Goal: Task Accomplishment & Management: Use online tool/utility

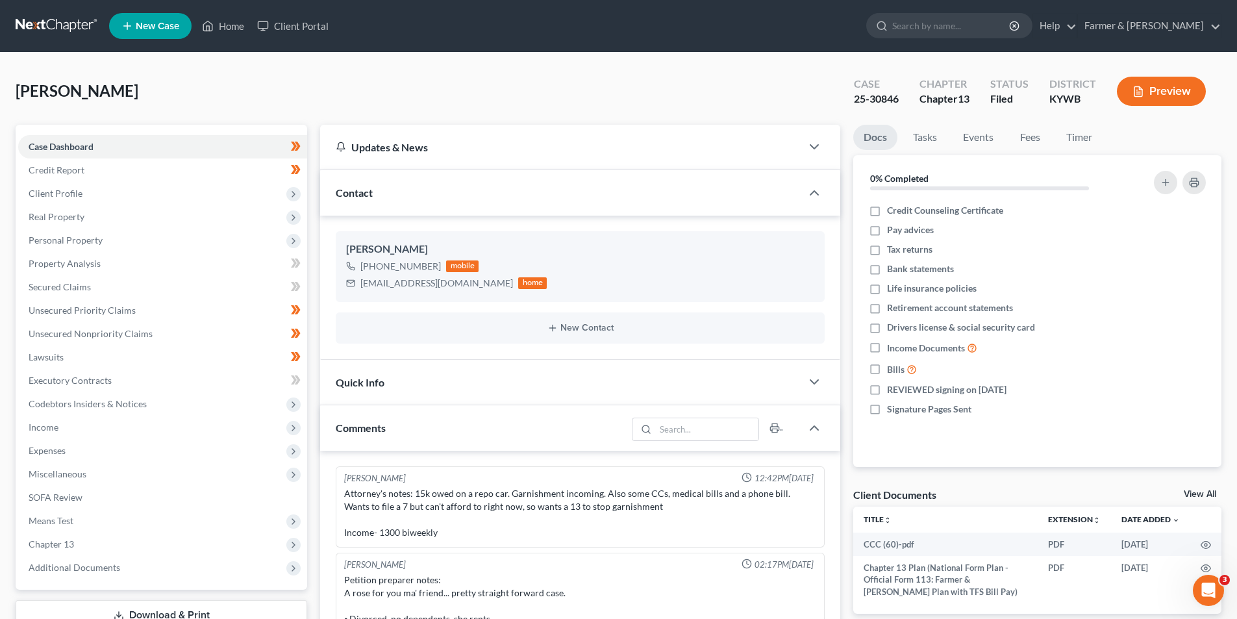
scroll to position [149, 0]
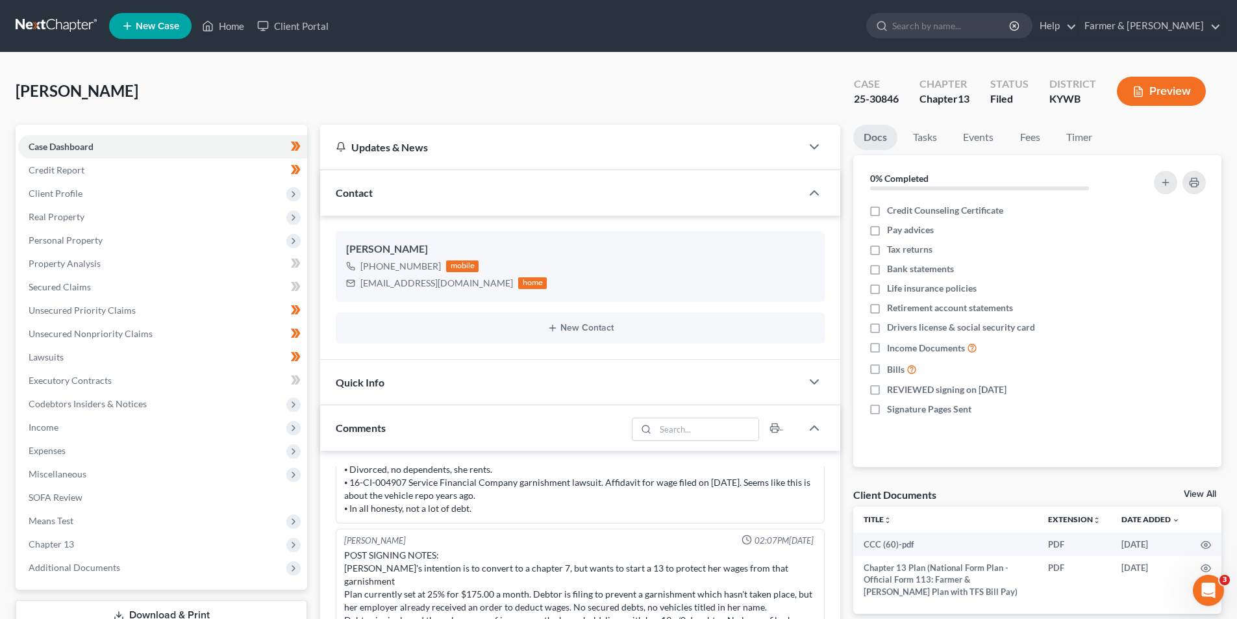
click at [69, 16] on link at bounding box center [57, 25] width 83 height 23
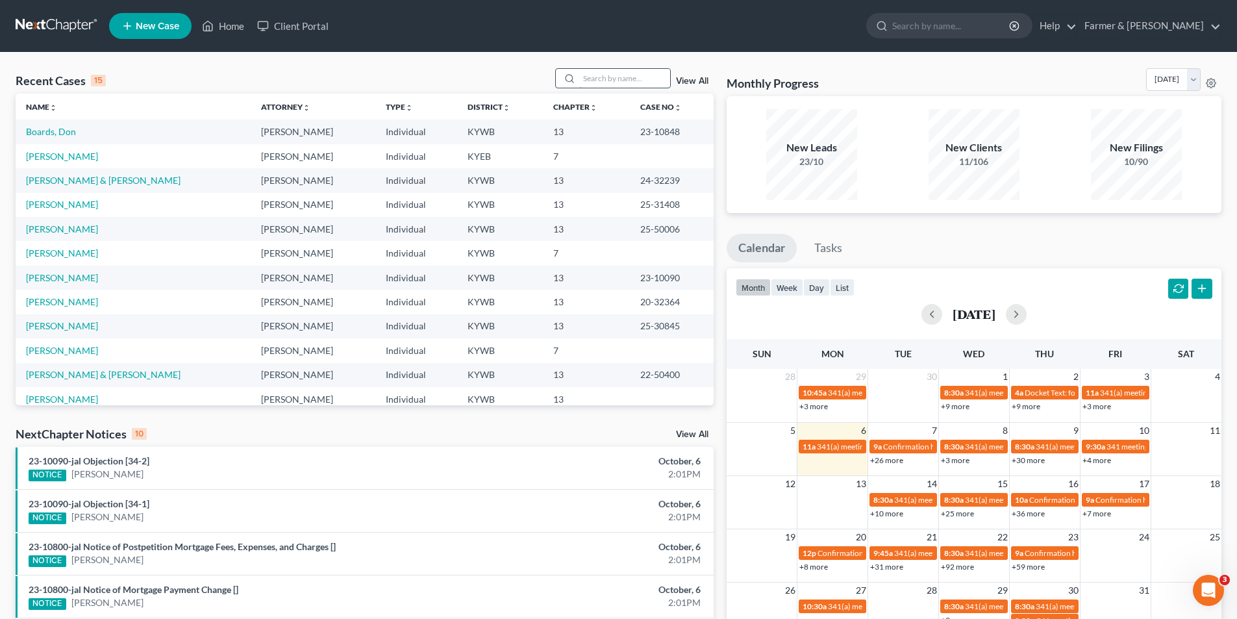
click at [607, 83] on input "search" at bounding box center [624, 78] width 91 height 19
type input "25-50391"
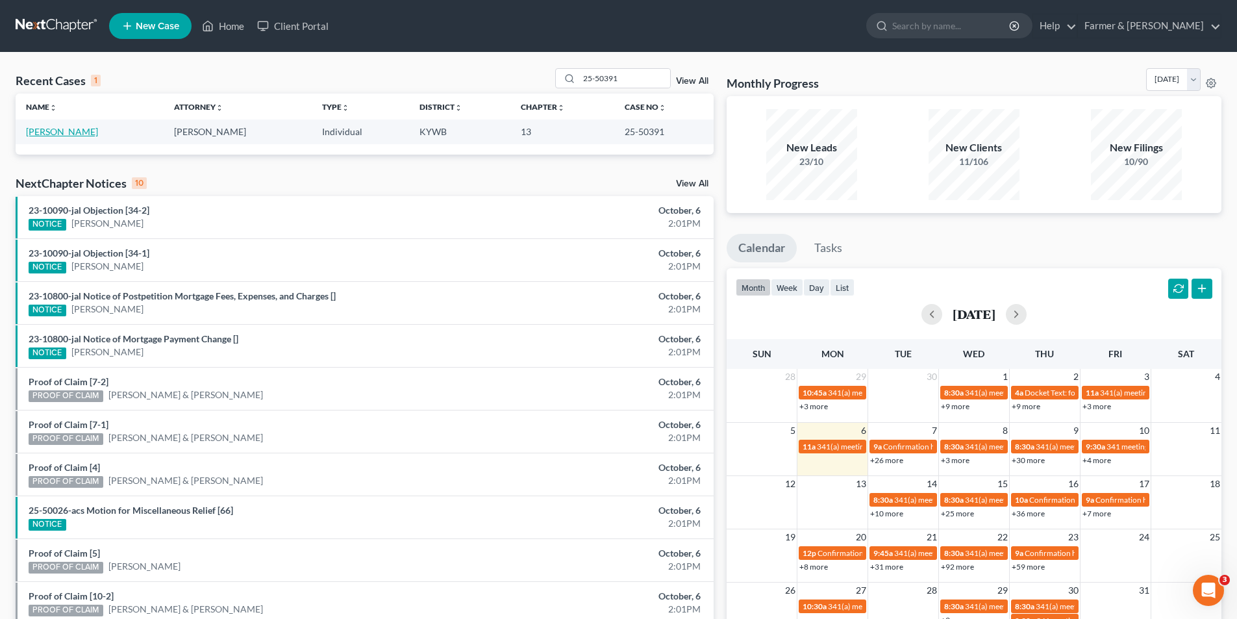
click at [53, 129] on link "[PERSON_NAME]" at bounding box center [62, 131] width 72 height 11
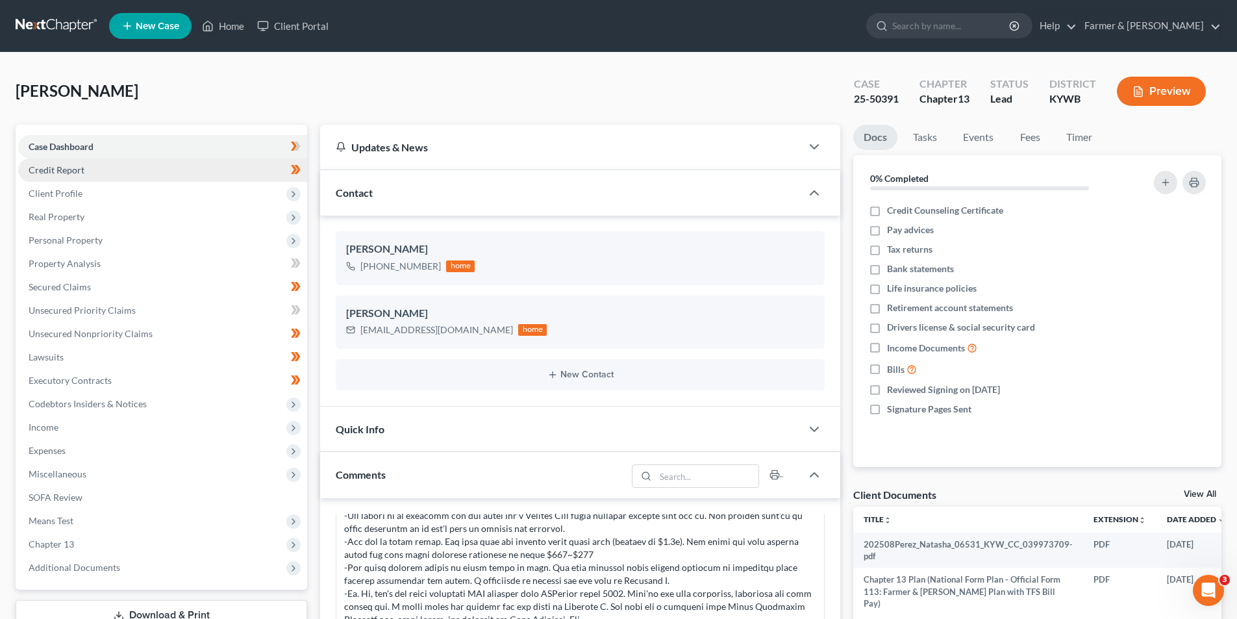
click at [94, 167] on link "Credit Report" at bounding box center [162, 169] width 289 height 23
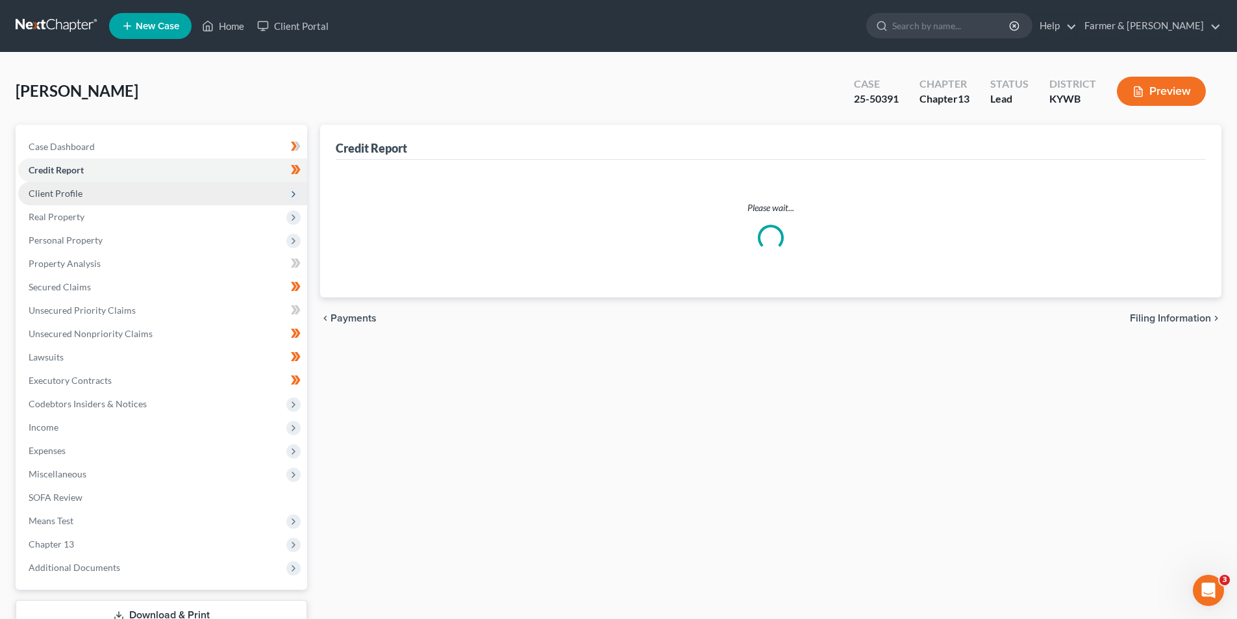
click at [84, 190] on span "Client Profile" at bounding box center [162, 193] width 289 height 23
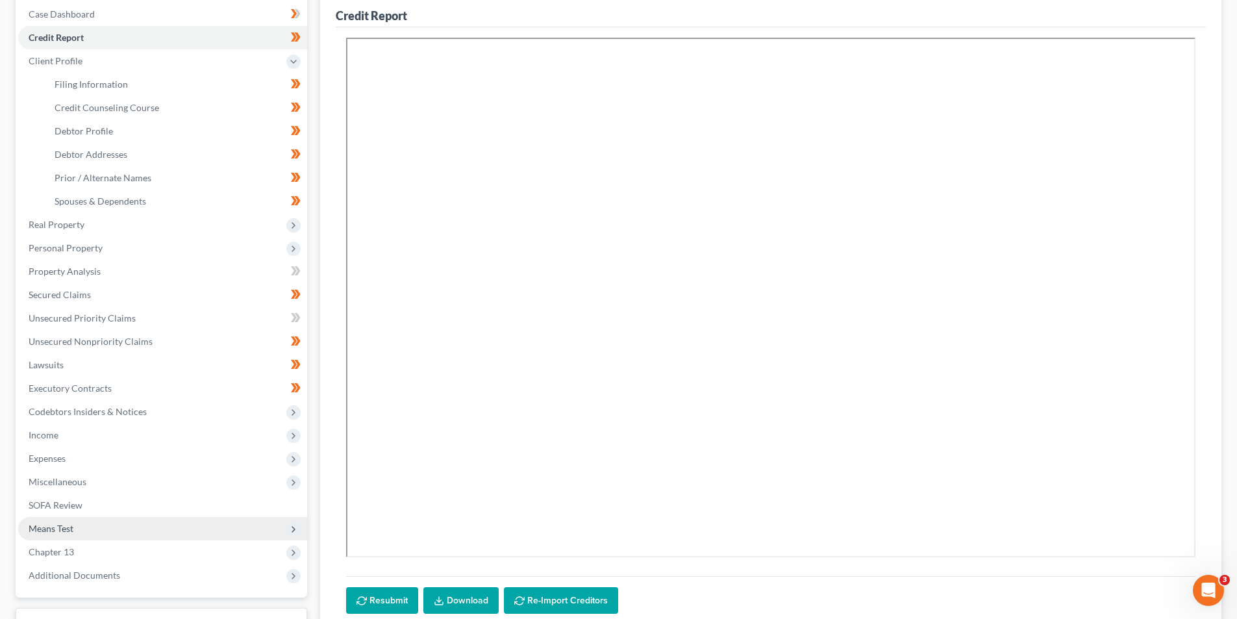
scroll to position [235, 0]
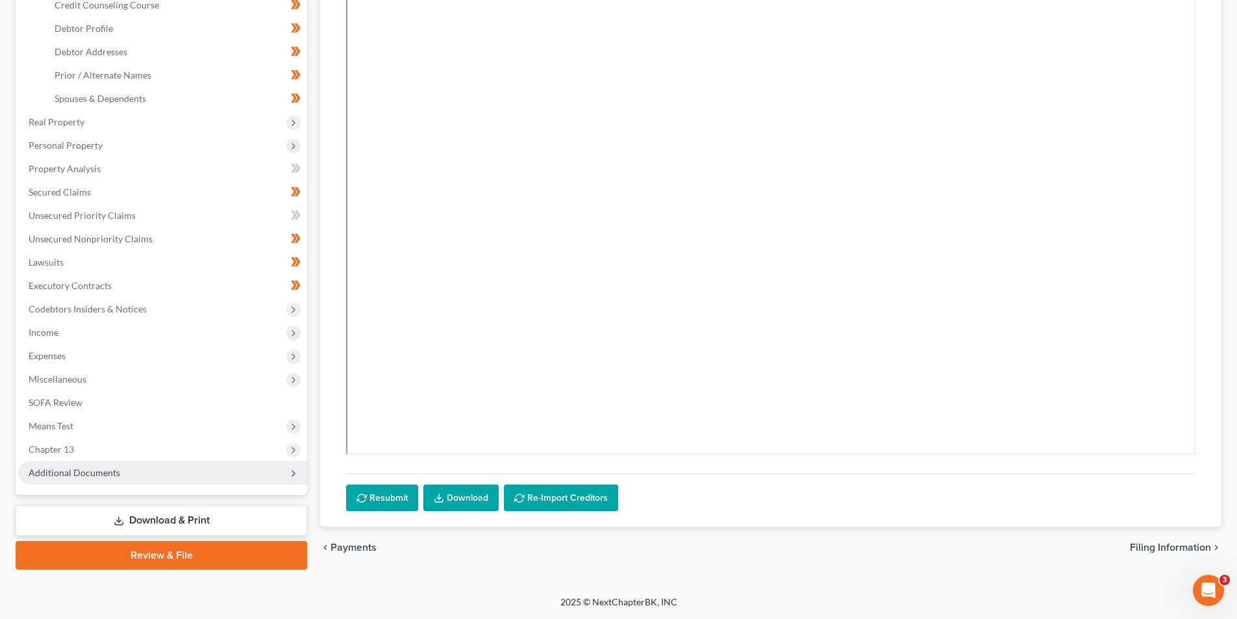
click at [112, 469] on span "Additional Documents" at bounding box center [75, 472] width 92 height 11
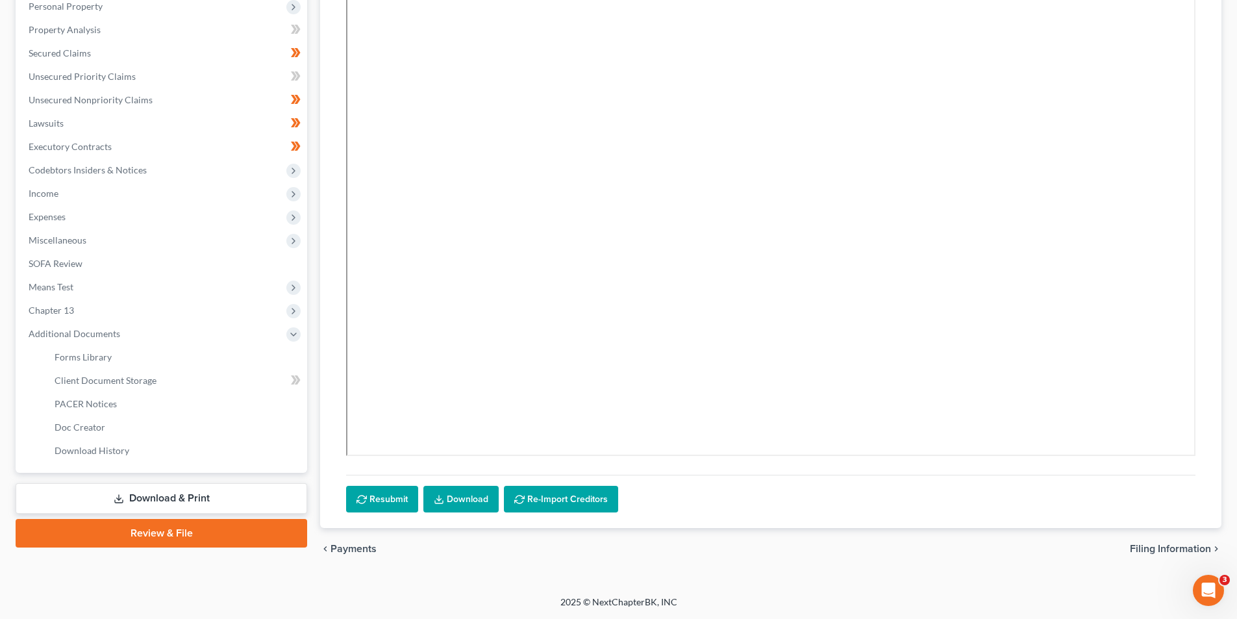
scroll to position [233, 0]
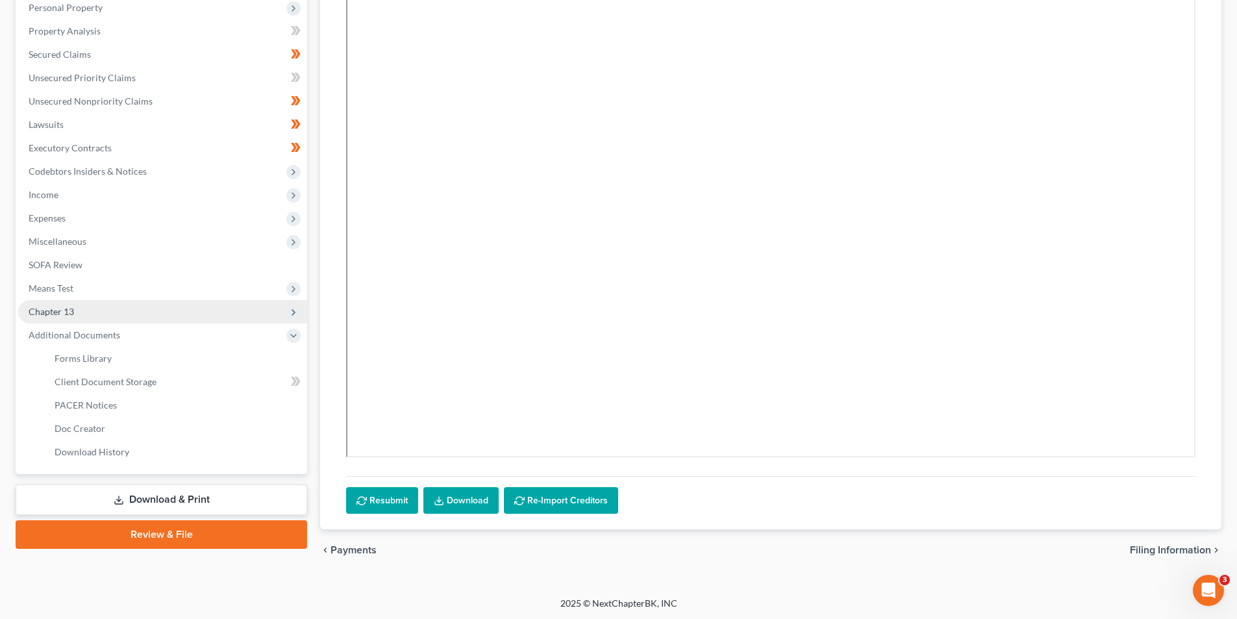
click at [91, 307] on span "Chapter 13" at bounding box center [162, 311] width 289 height 23
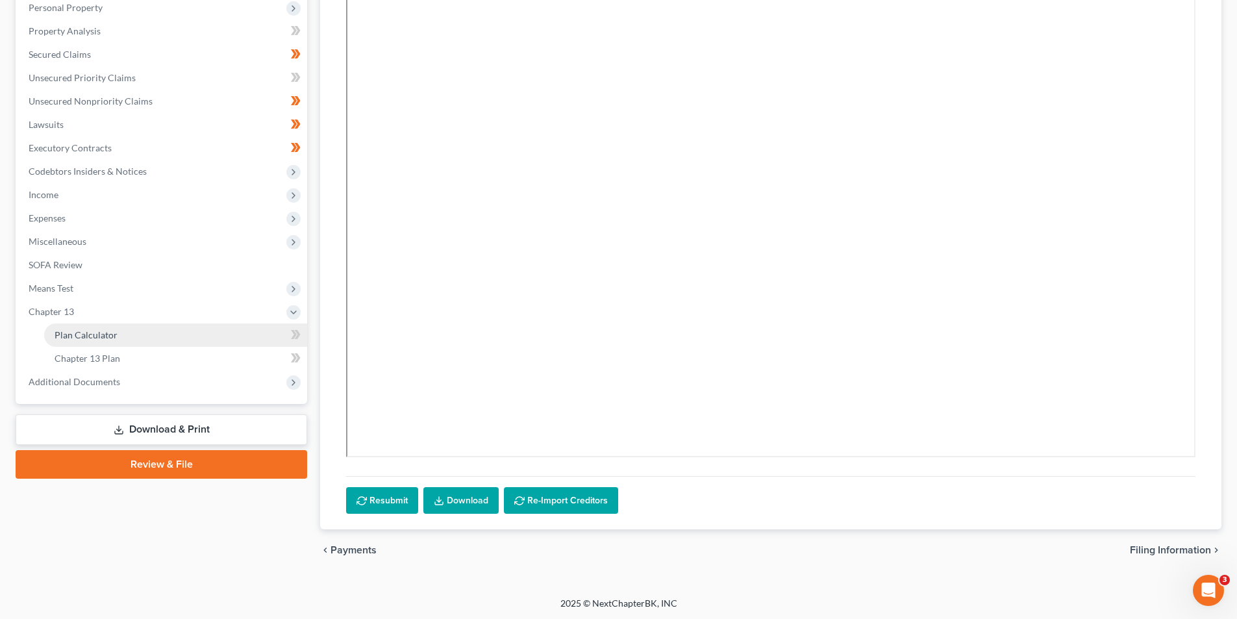
click at [109, 340] on span "Plan Calculator" at bounding box center [86, 334] width 63 height 11
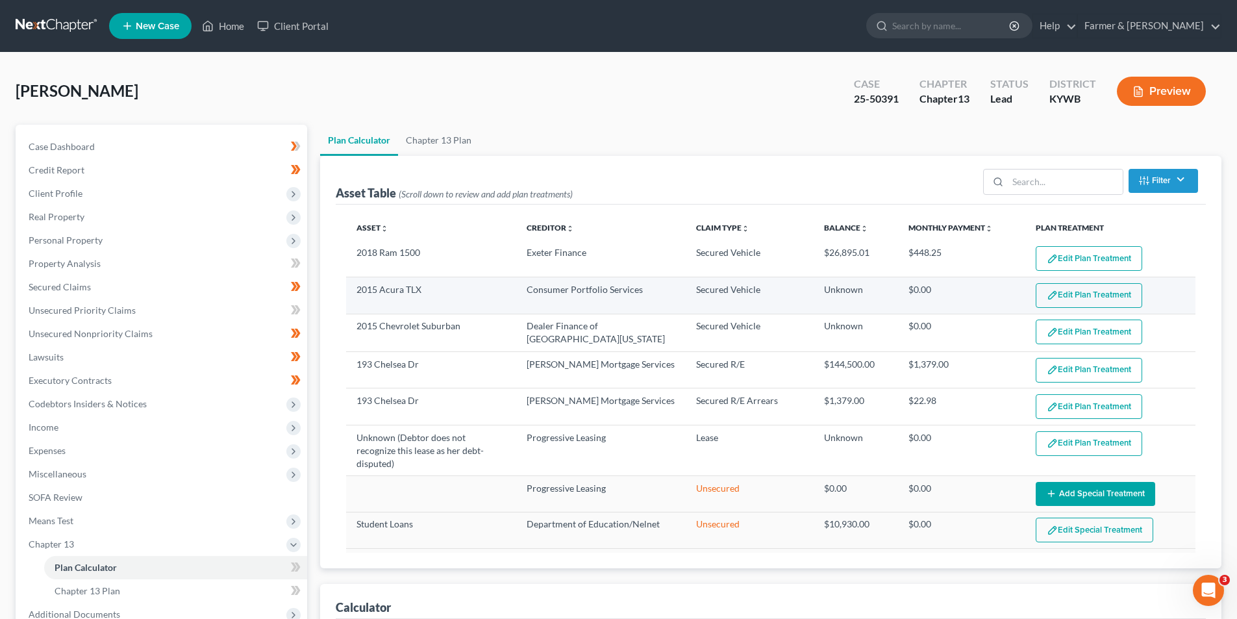
select select "59"
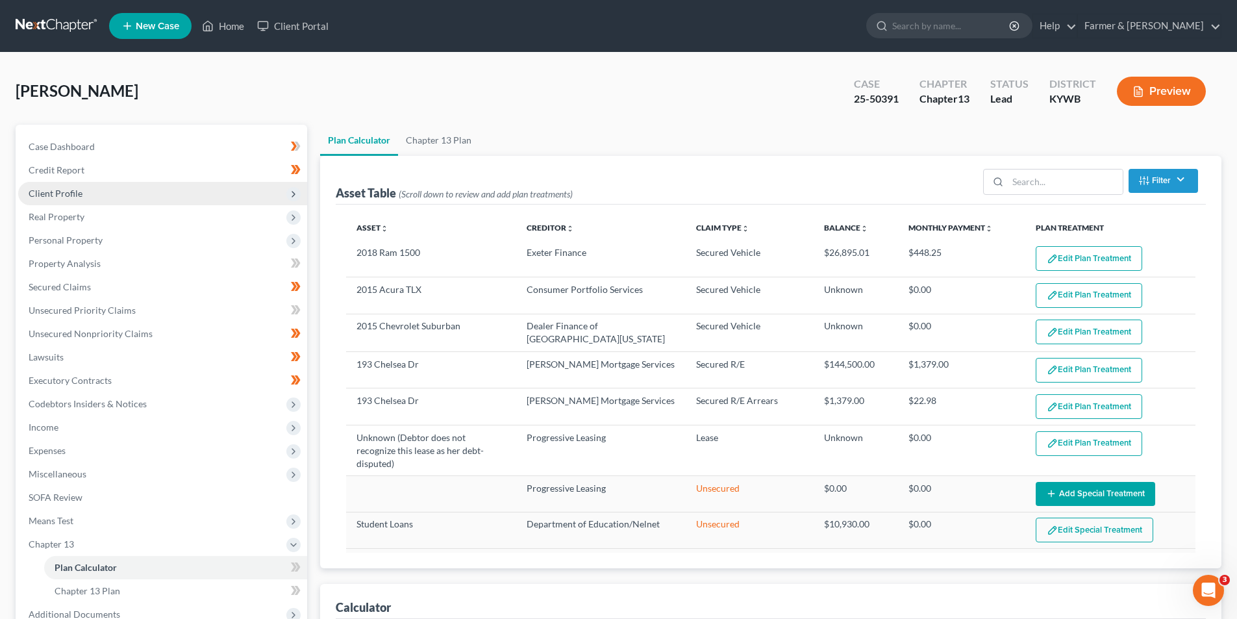
click at [89, 196] on span "Client Profile" at bounding box center [162, 193] width 289 height 23
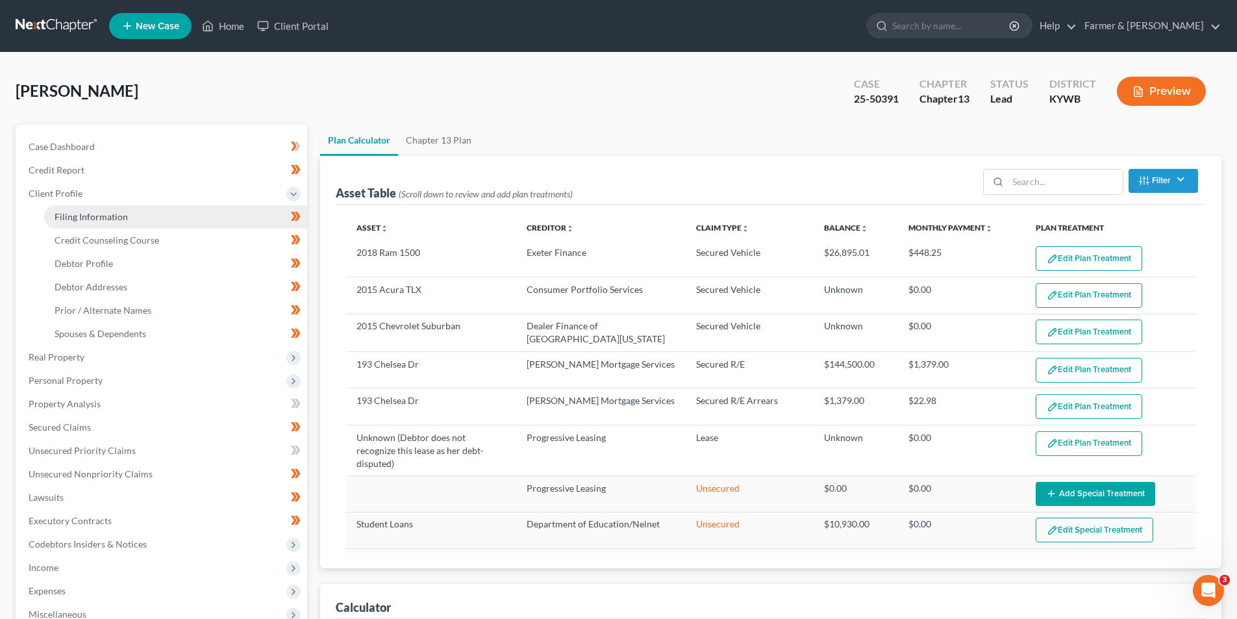
click at [110, 213] on span "Filing Information" at bounding box center [91, 216] width 73 height 11
select select "1"
select select "0"
select select "3"
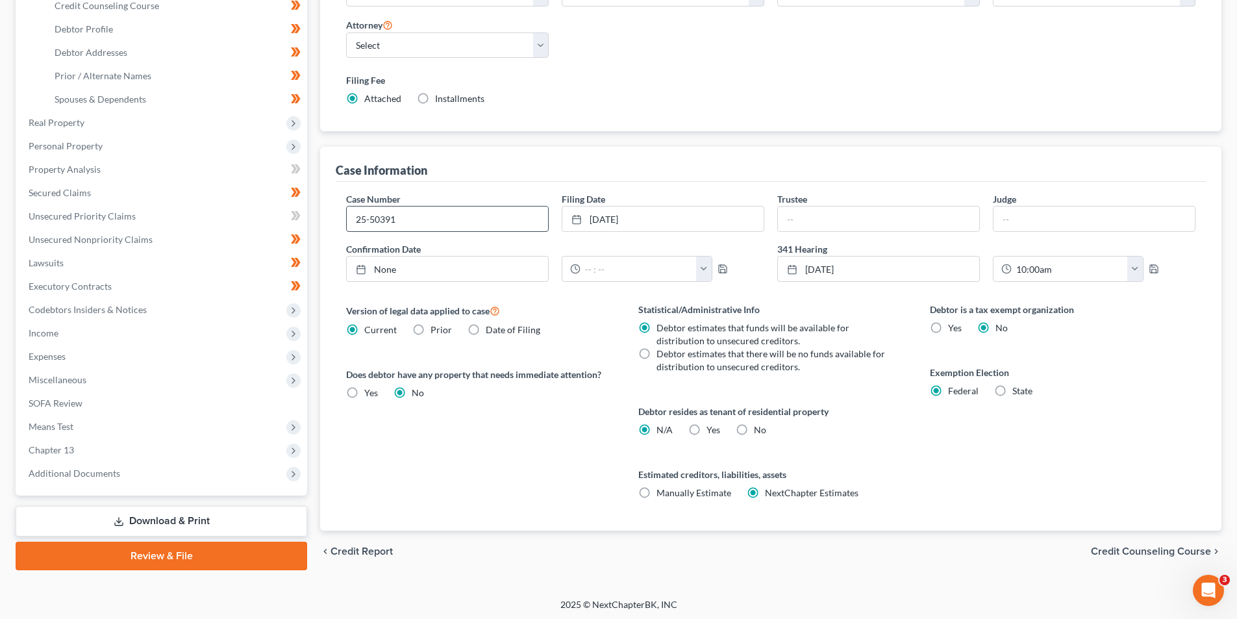
scroll to position [237, 0]
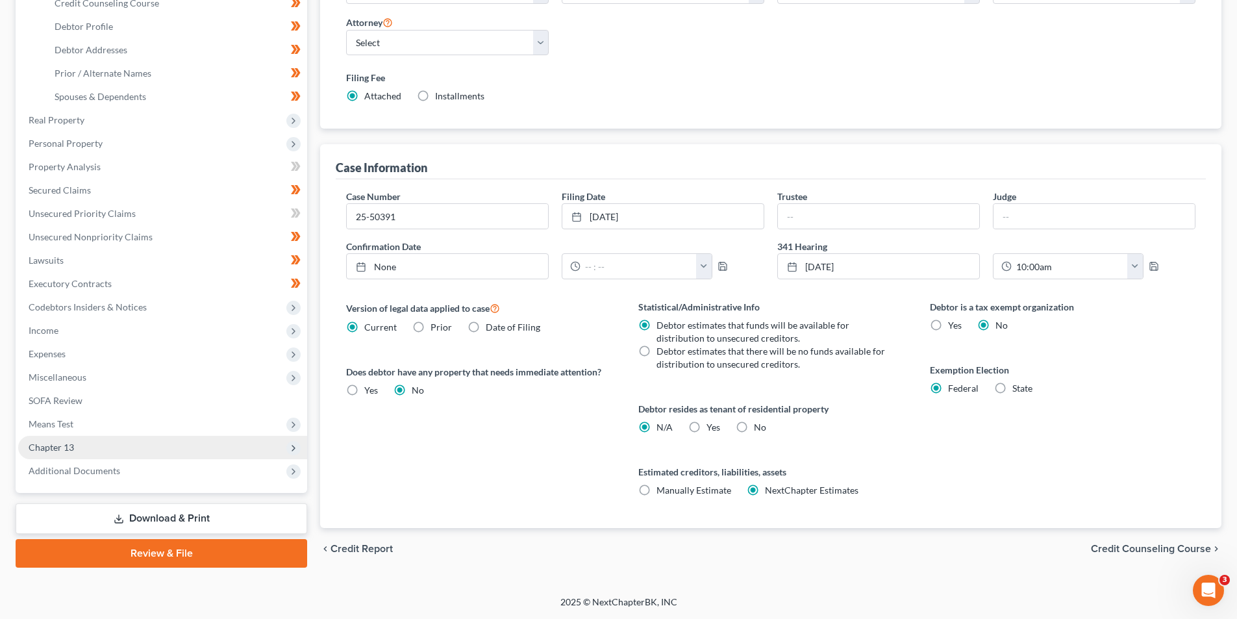
click at [107, 444] on span "Chapter 13" at bounding box center [162, 447] width 289 height 23
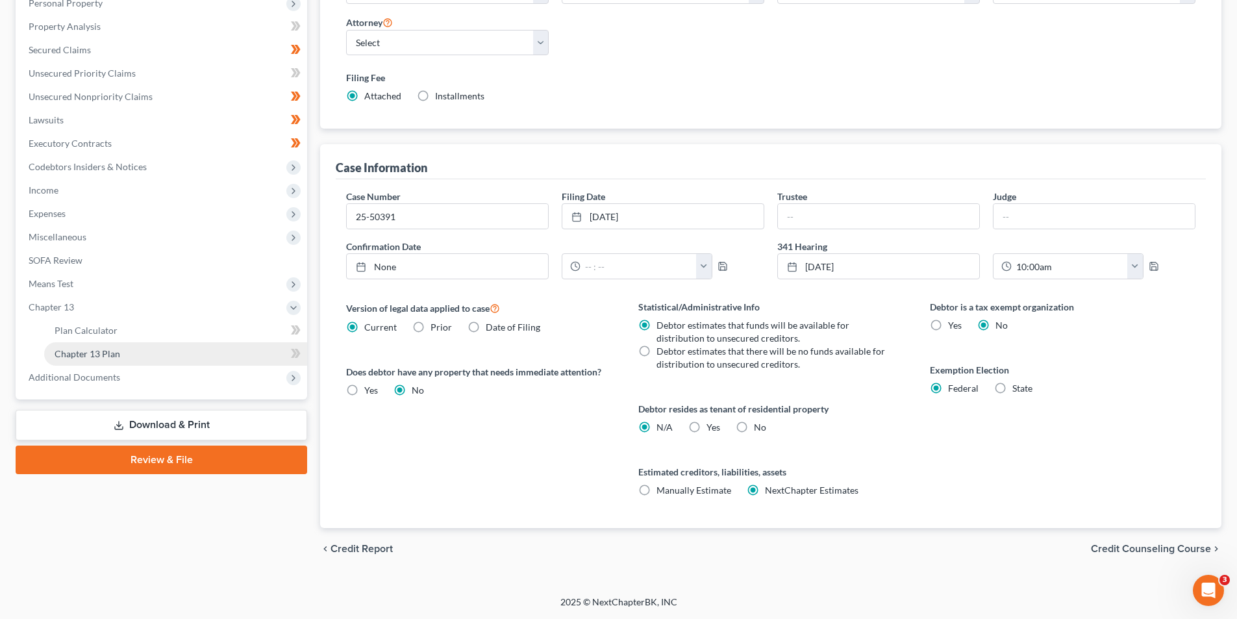
click at [103, 361] on link "Chapter 13 Plan" at bounding box center [175, 353] width 263 height 23
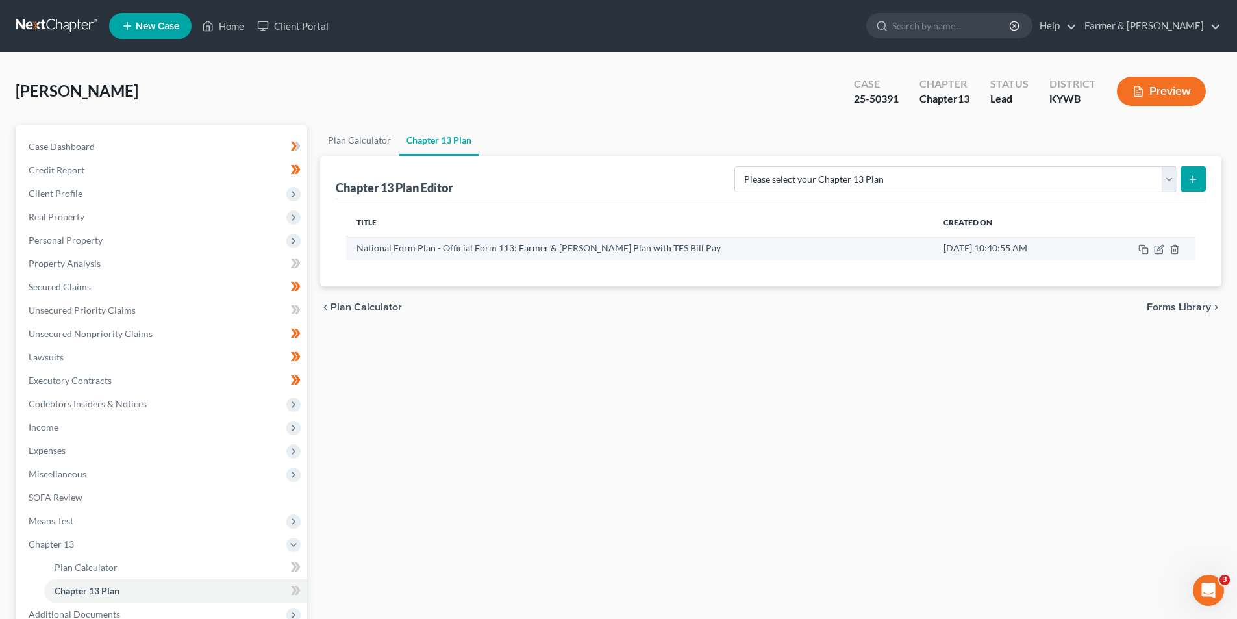
click at [509, 245] on td "National Form Plan - Official Form 113: Farmer & [PERSON_NAME] Plan with TFS Bi…" at bounding box center [639, 248] width 587 height 25
click at [1159, 249] on icon "button" at bounding box center [1159, 249] width 10 height 10
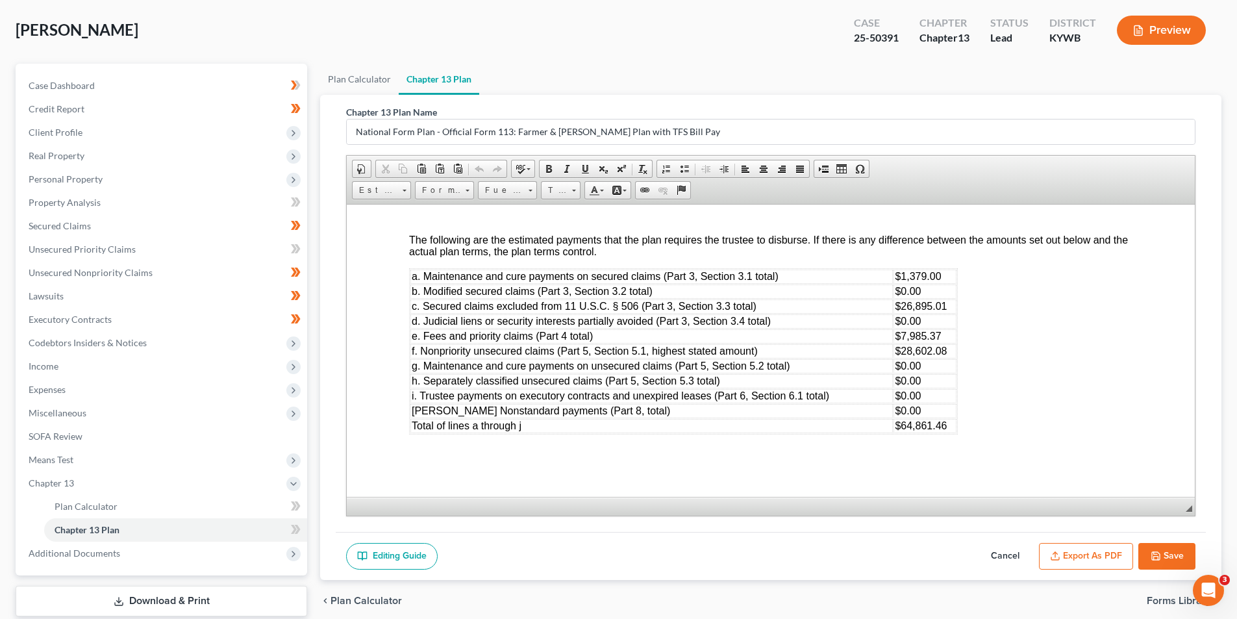
scroll to position [142, 0]
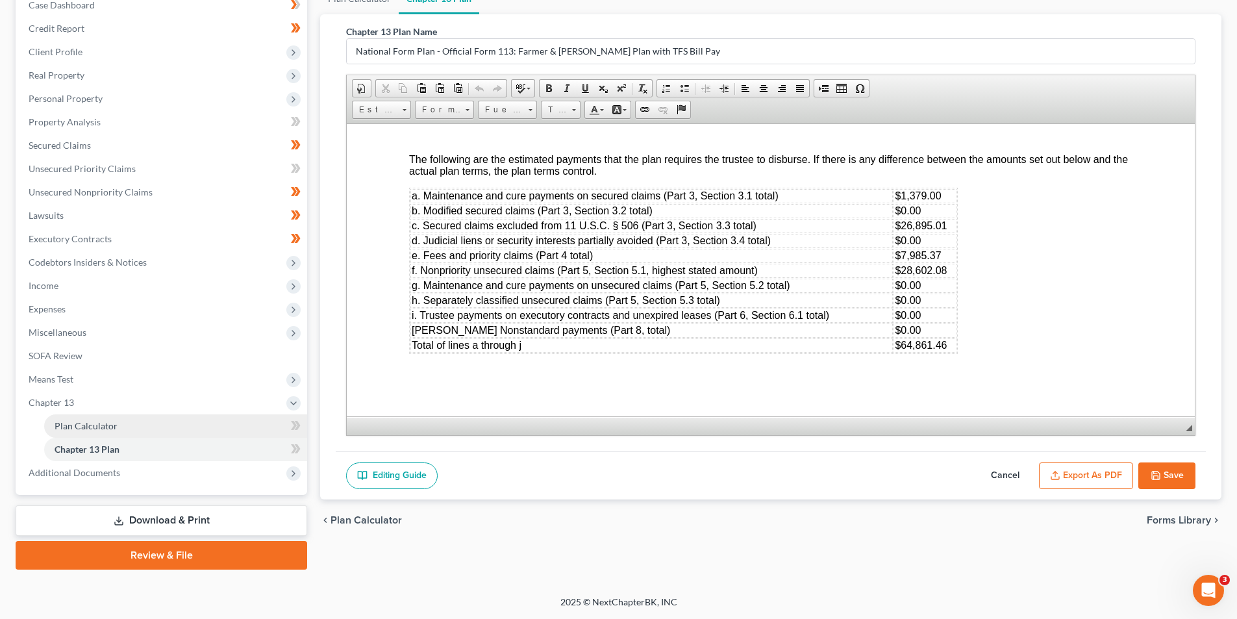
click at [91, 425] on span "Plan Calculator" at bounding box center [86, 425] width 63 height 11
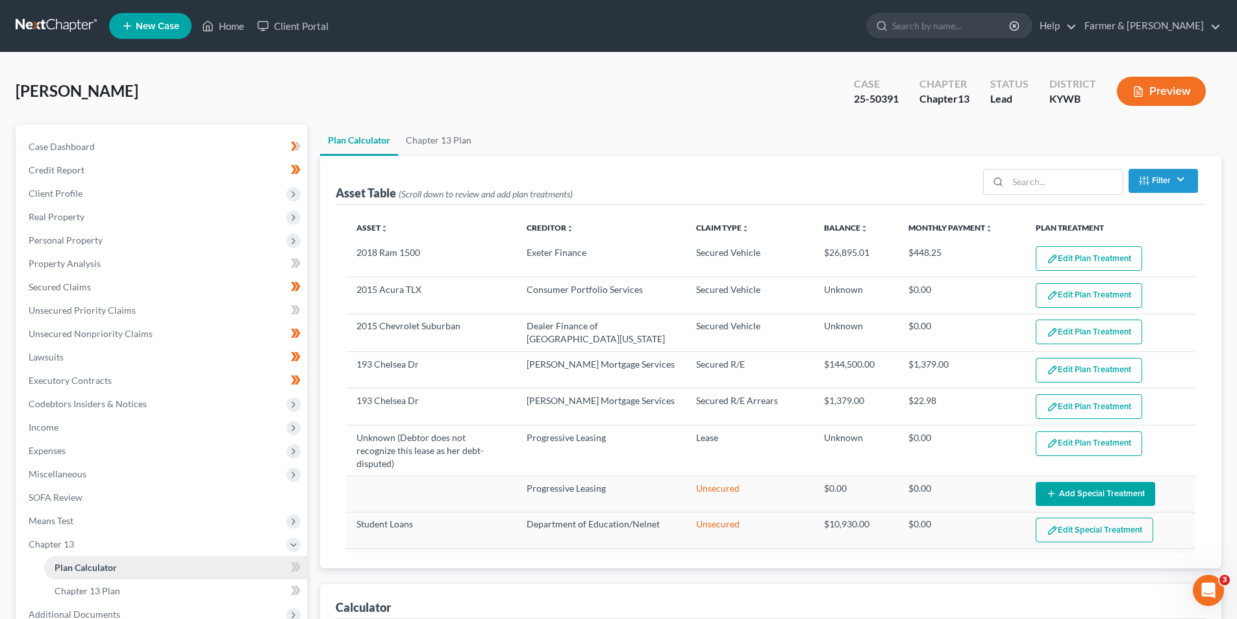
select select "59"
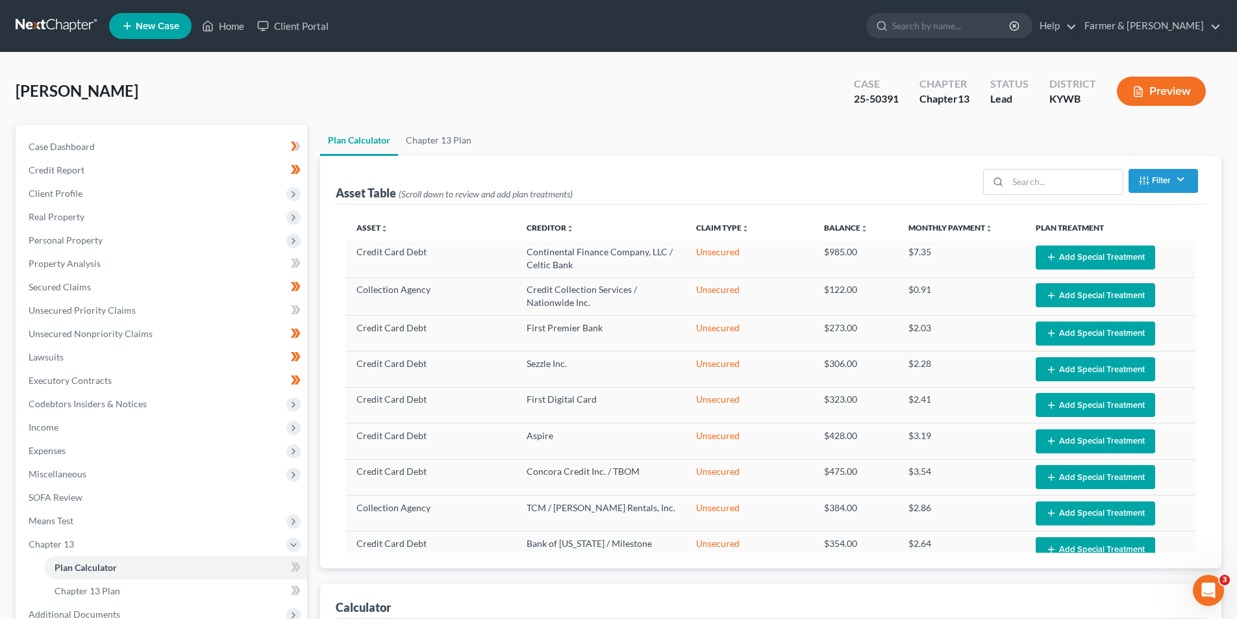
scroll to position [1003, 0]
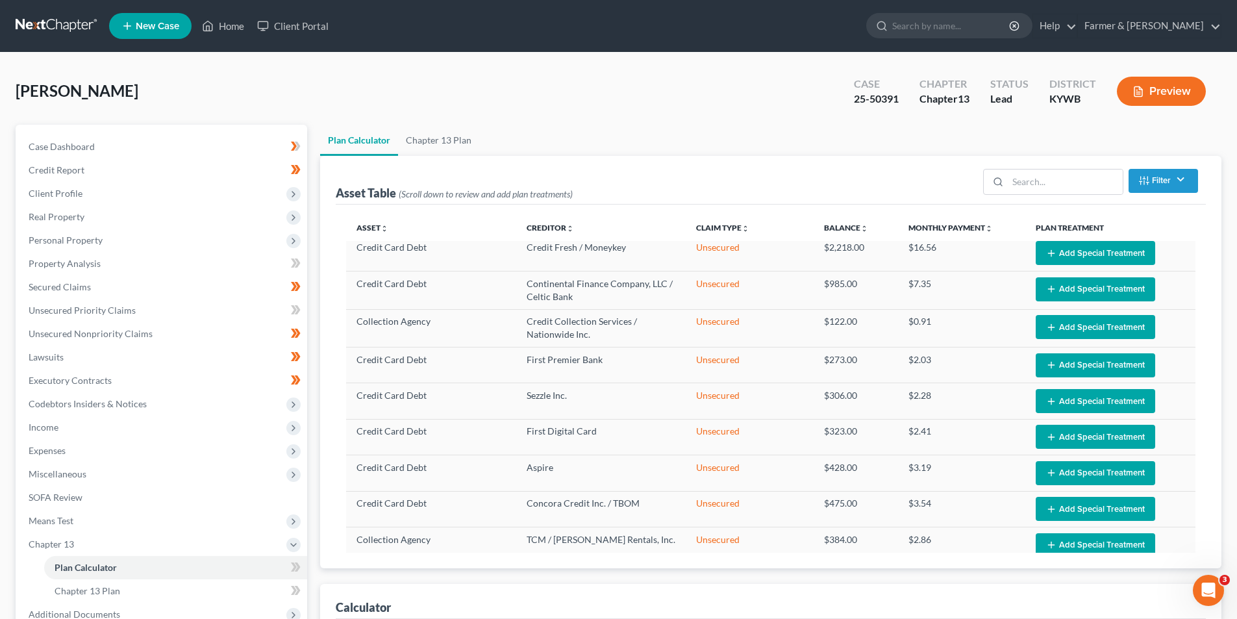
click at [66, 31] on link at bounding box center [57, 25] width 83 height 23
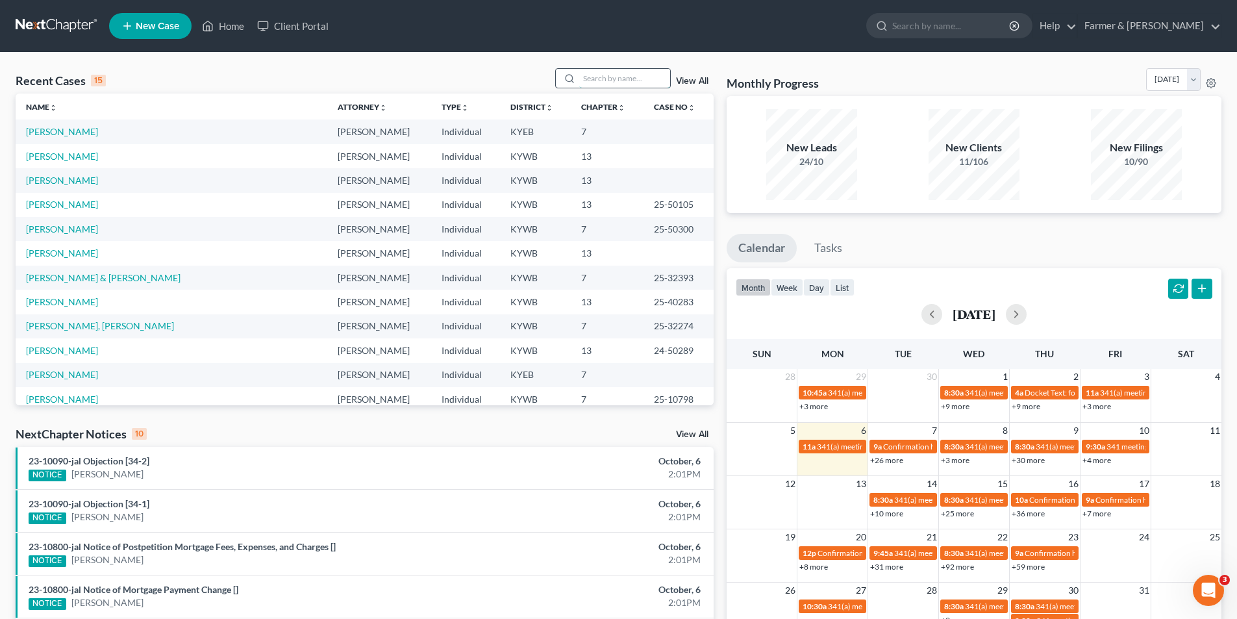
click at [626, 84] on input "search" at bounding box center [624, 78] width 91 height 19
click at [613, 77] on input "search" at bounding box center [624, 78] width 91 height 19
paste input "Deborah Le"
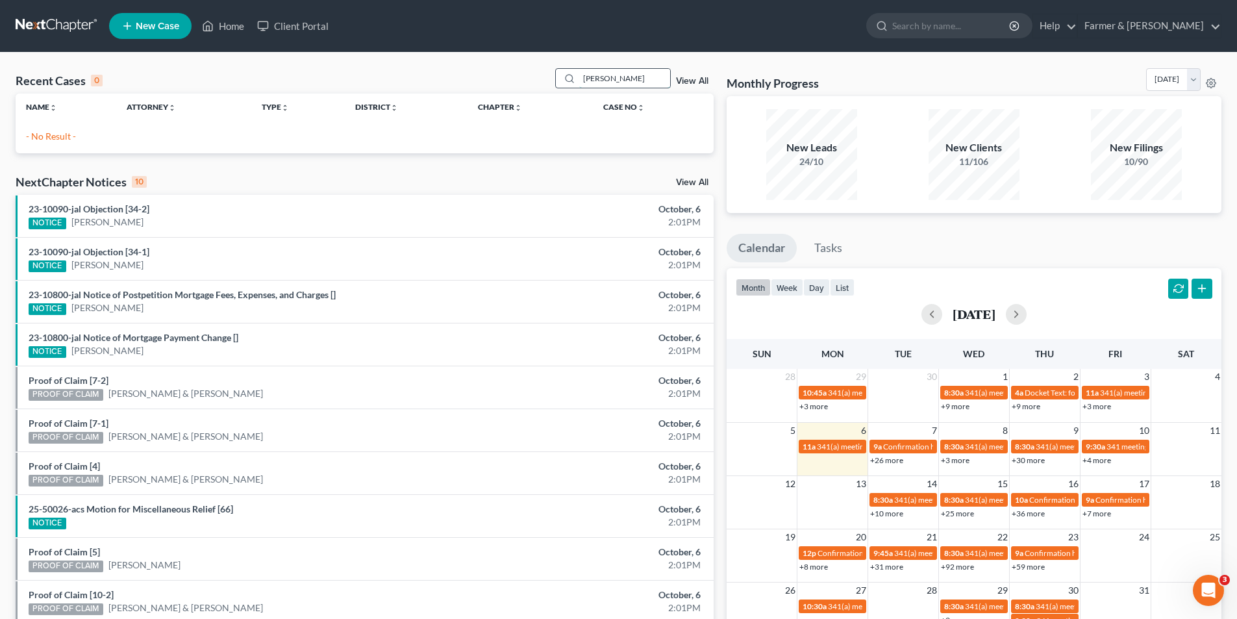
type input "Deborah Lee"
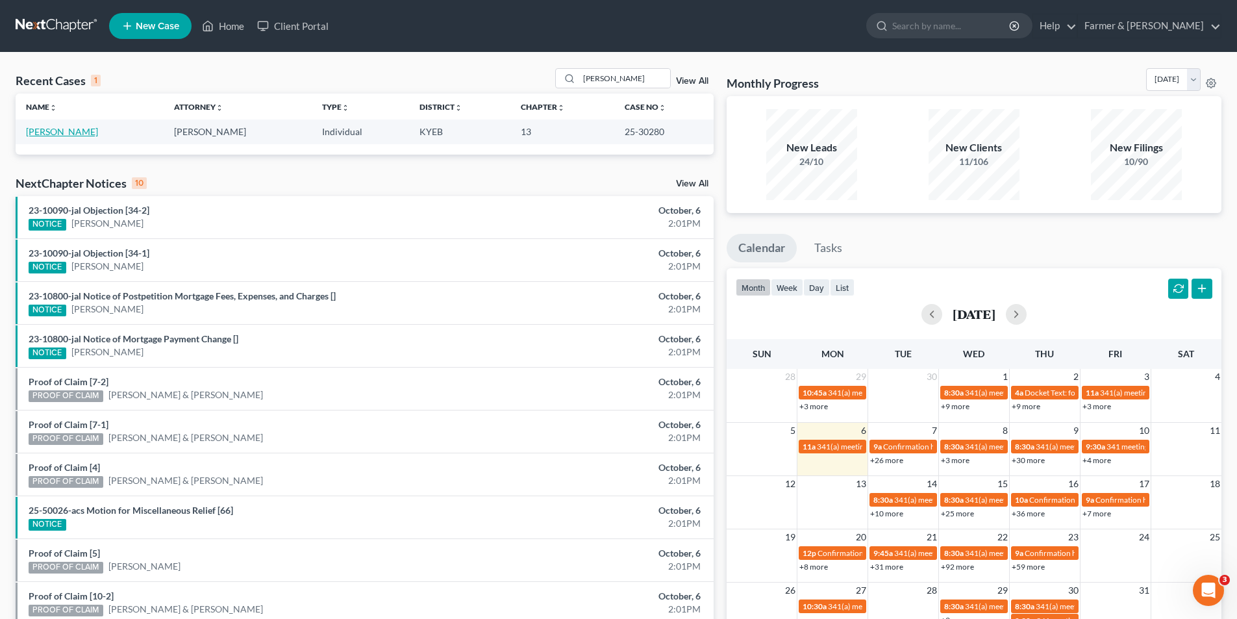
click at [53, 131] on link "Lee, Deborah" at bounding box center [62, 131] width 72 height 11
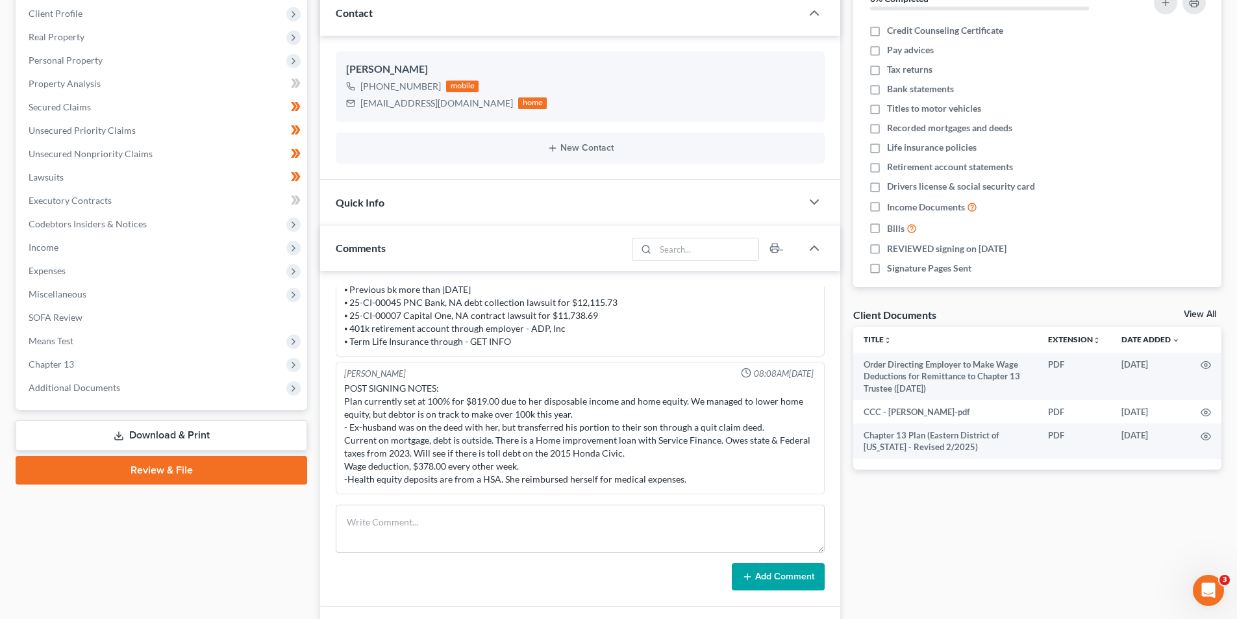
scroll to position [195, 0]
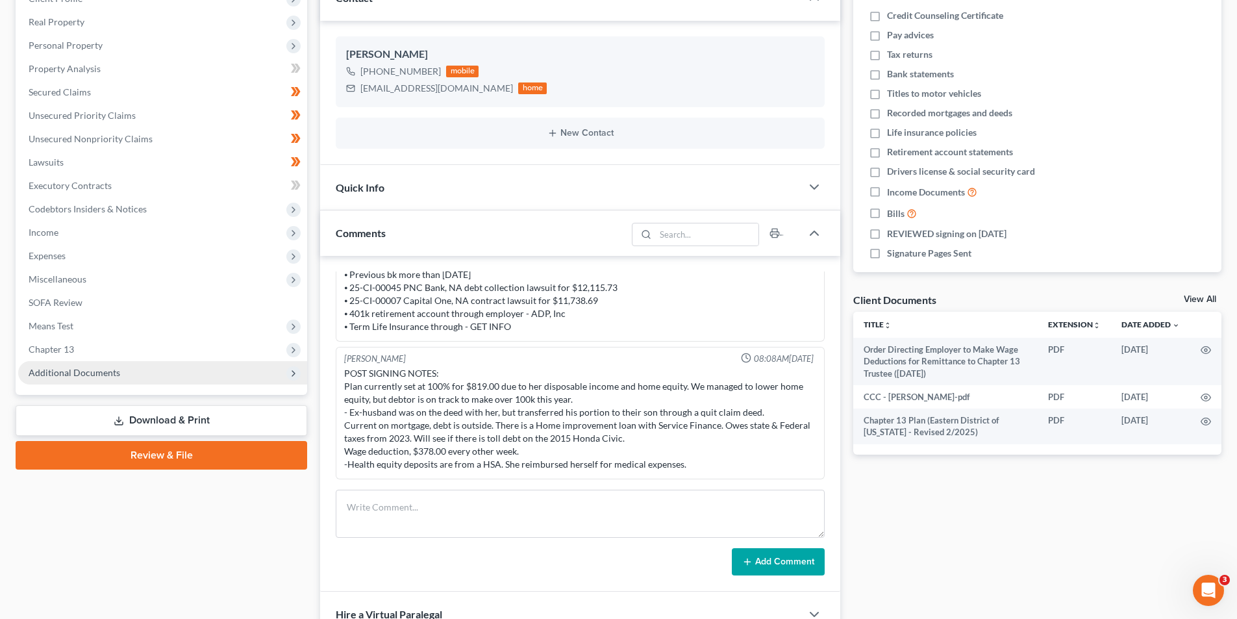
click at [138, 381] on span "Additional Documents" at bounding box center [162, 372] width 289 height 23
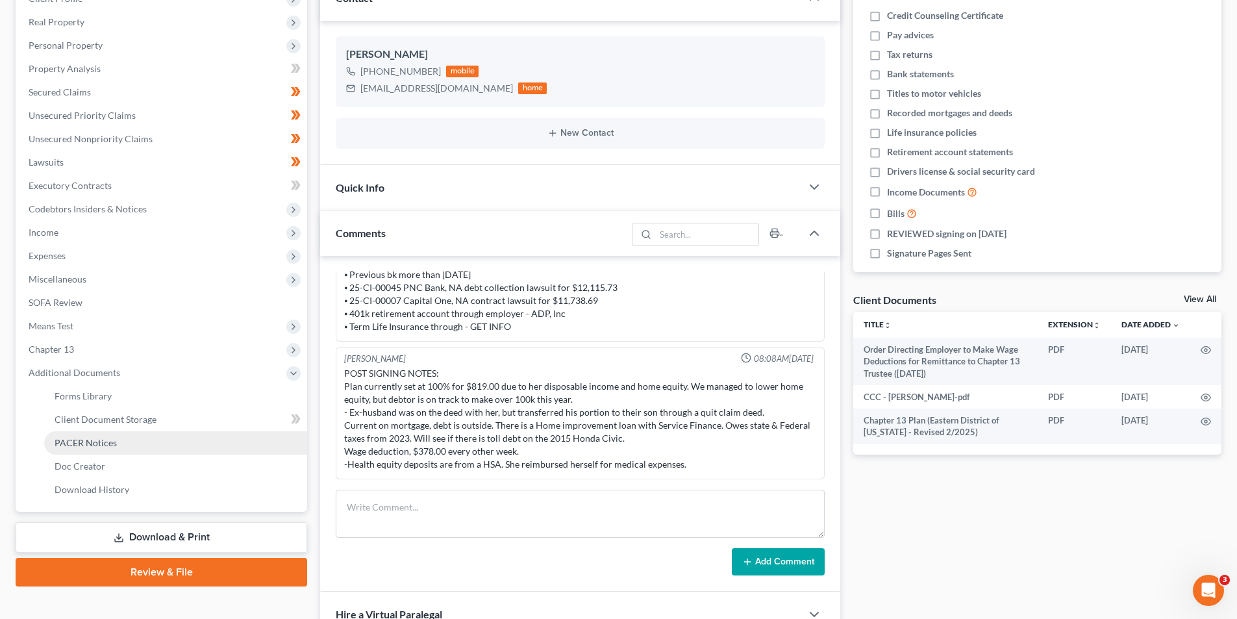
click at [117, 444] on link "PACER Notices" at bounding box center [175, 442] width 263 height 23
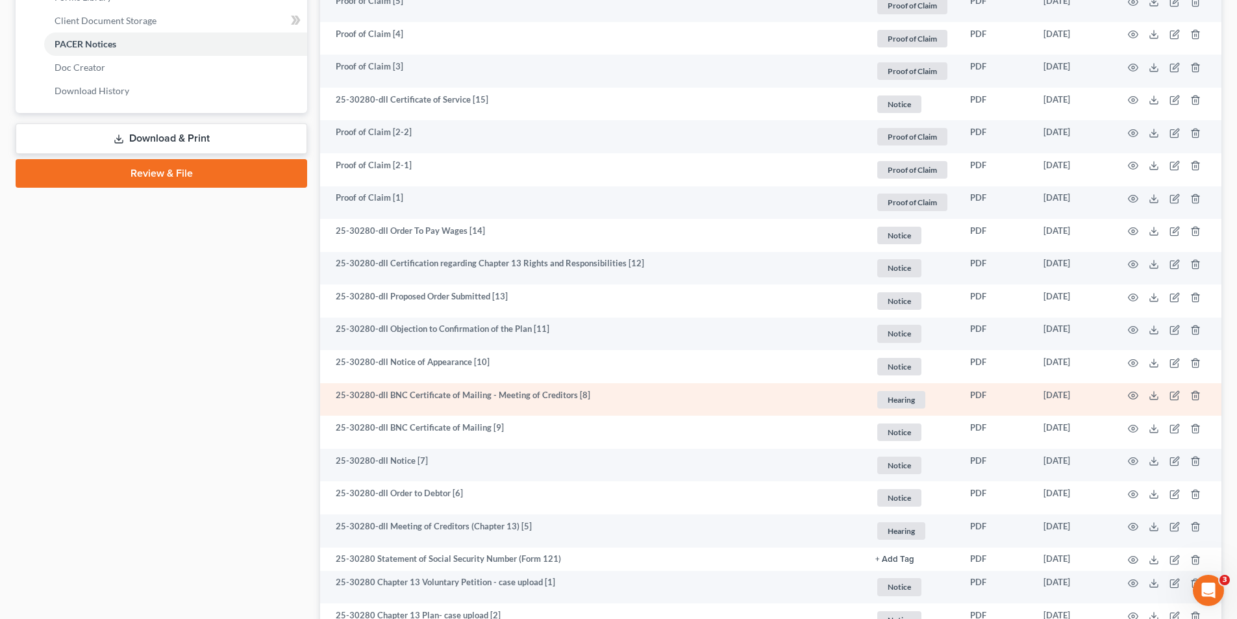
scroll to position [714, 0]
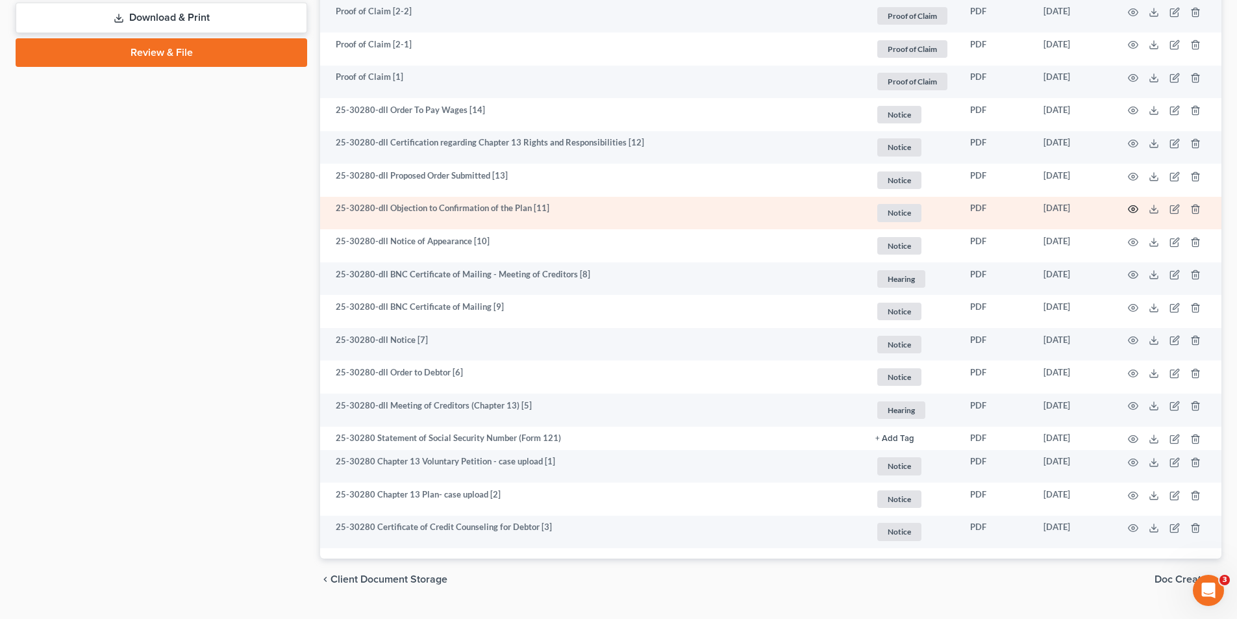
click at [1135, 208] on icon "button" at bounding box center [1133, 209] width 10 height 10
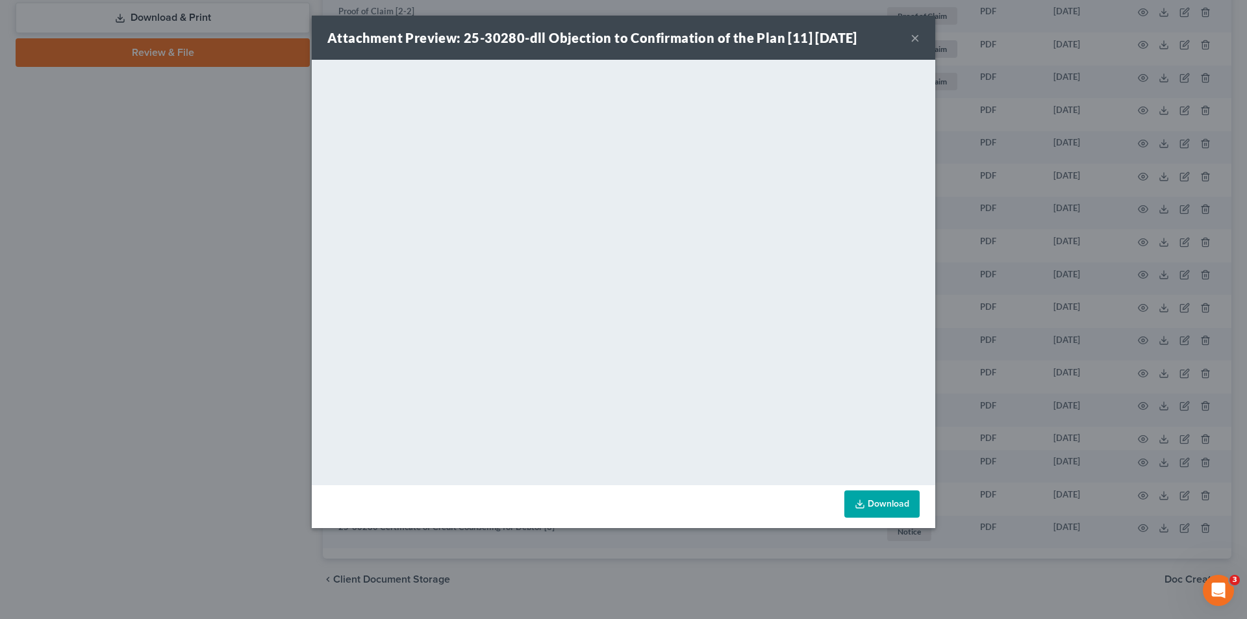
click at [914, 37] on button "×" at bounding box center [915, 38] width 9 height 16
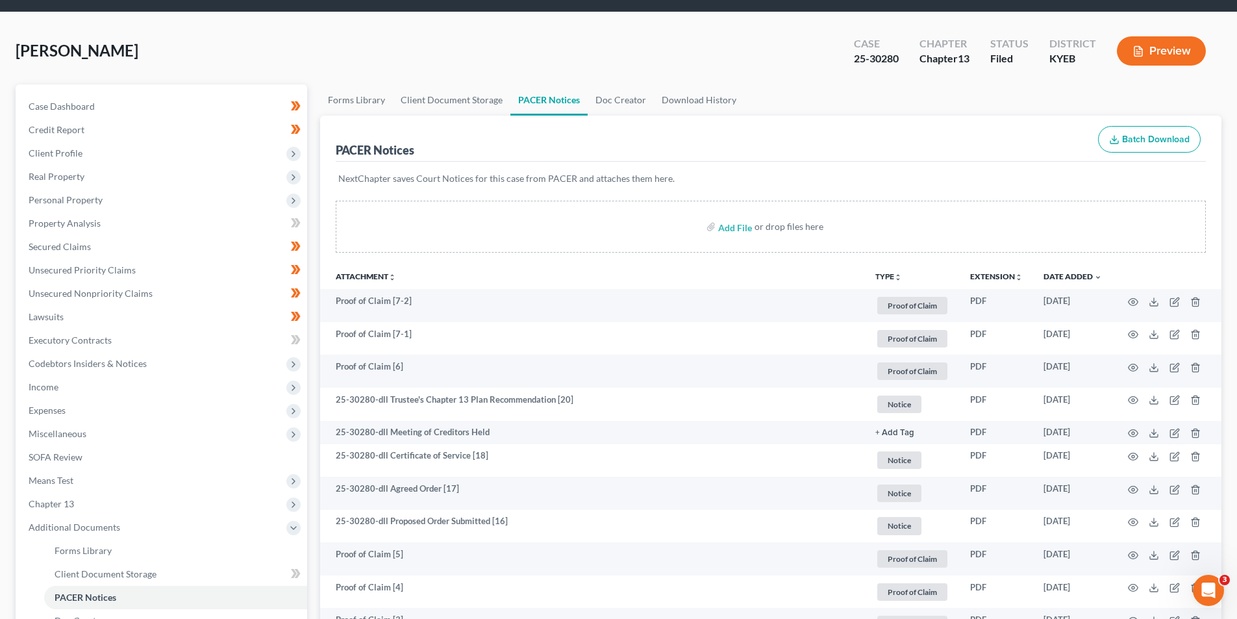
scroll to position [0, 0]
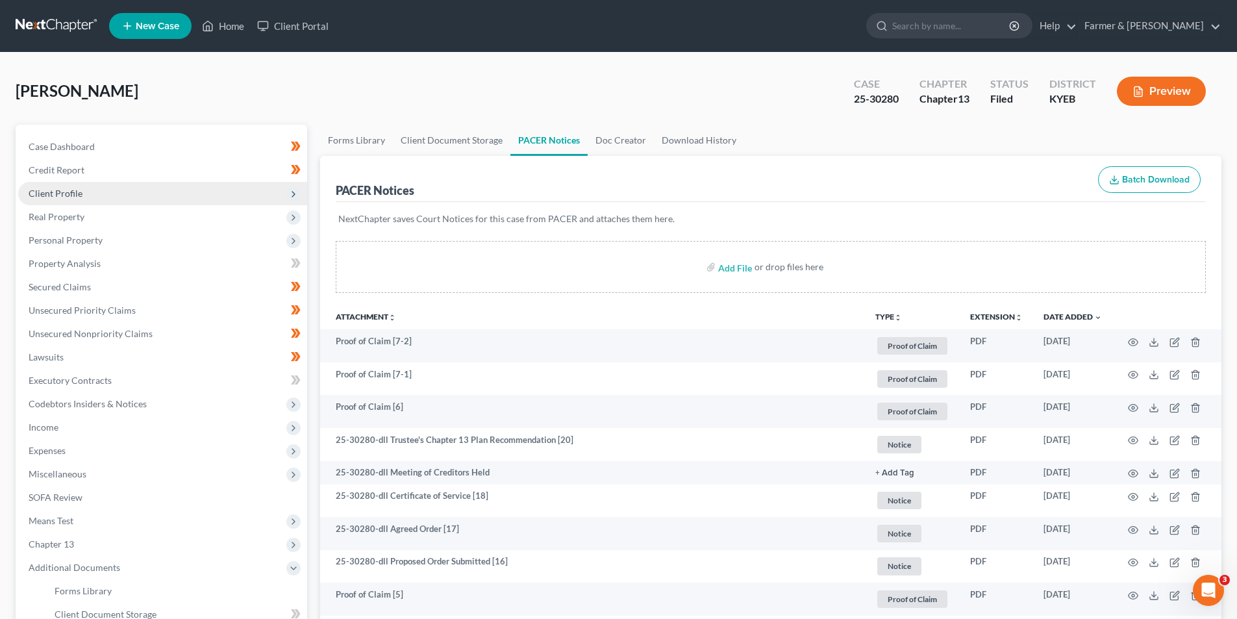
click at [58, 189] on span "Client Profile" at bounding box center [56, 193] width 54 height 11
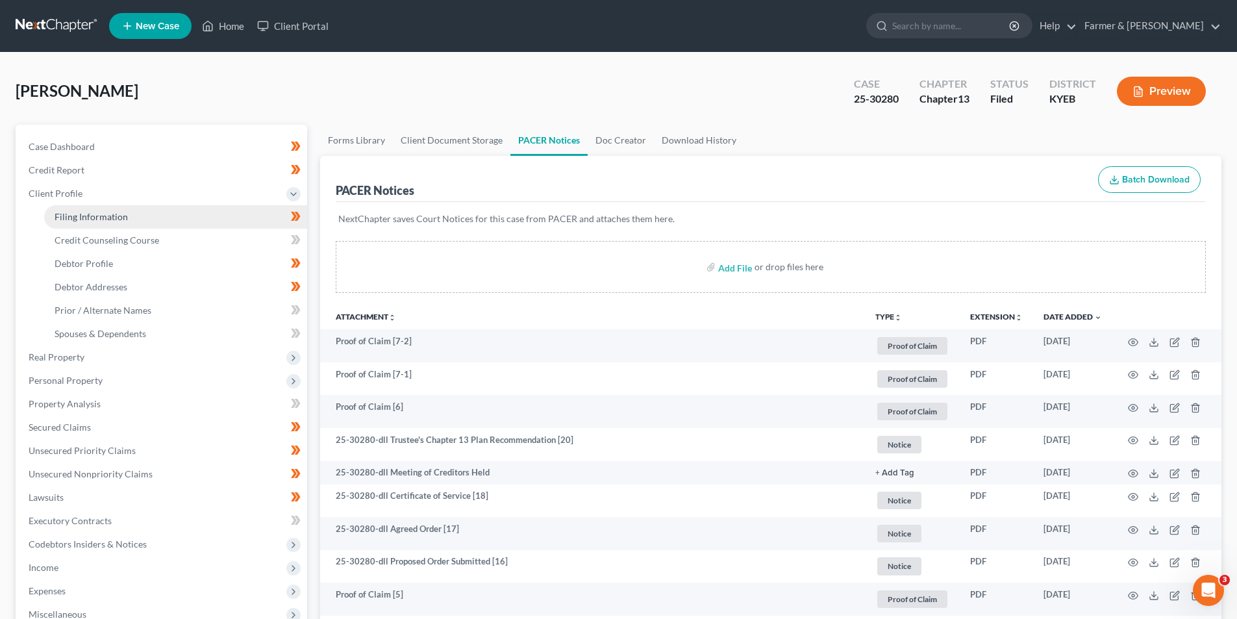
click at [68, 212] on span "Filing Information" at bounding box center [91, 216] width 73 height 11
select select "1"
select select "0"
select select "3"
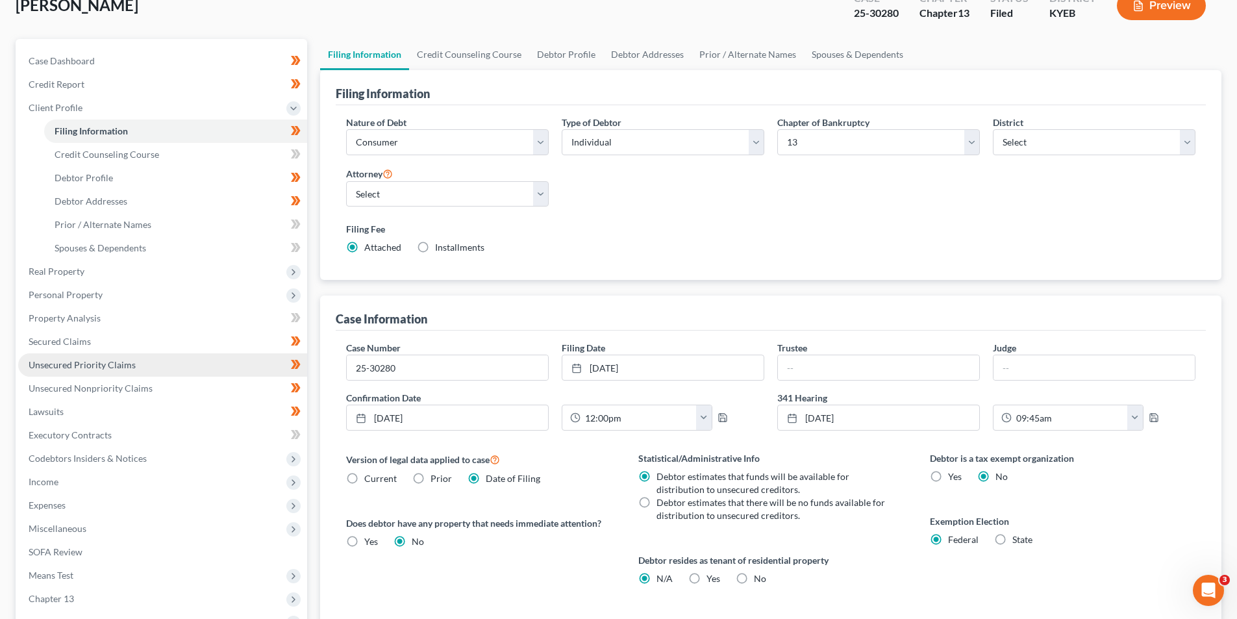
scroll to position [237, 0]
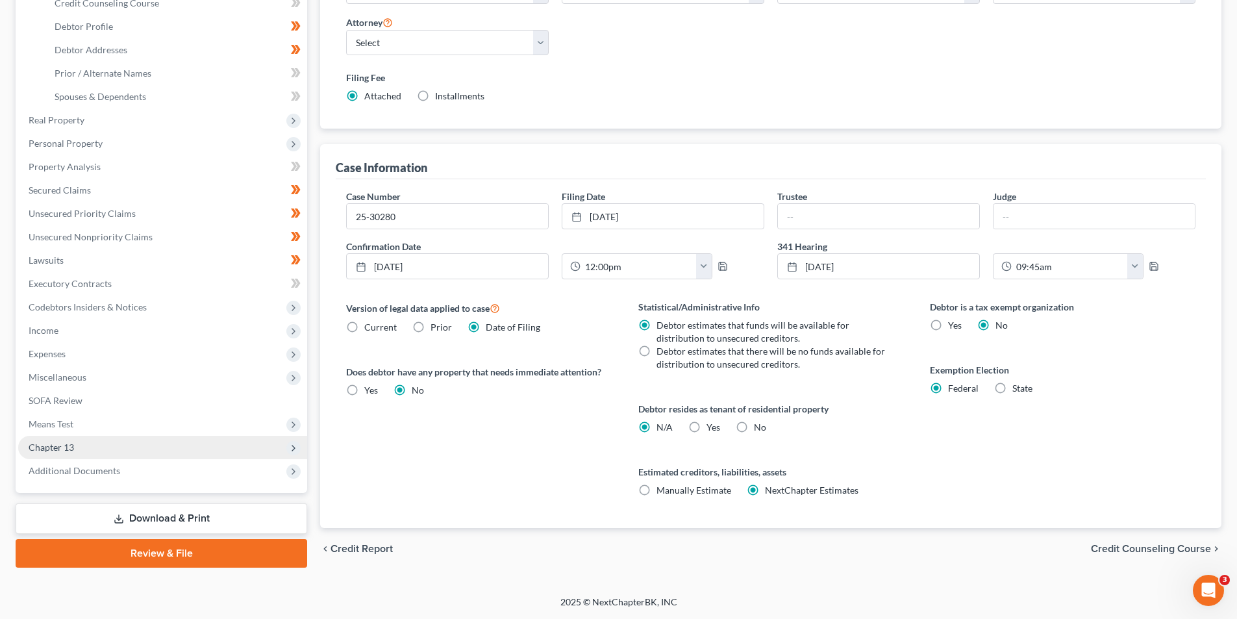
click at [87, 453] on span "Chapter 13" at bounding box center [162, 447] width 289 height 23
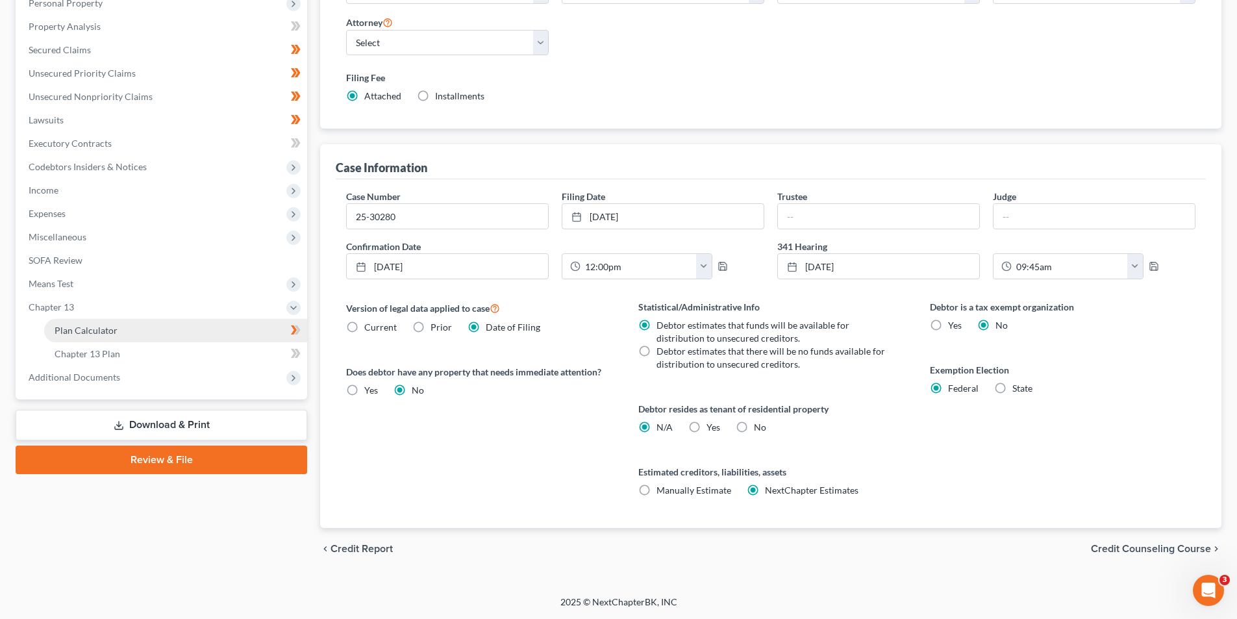
click at [126, 326] on link "Plan Calculator" at bounding box center [175, 330] width 263 height 23
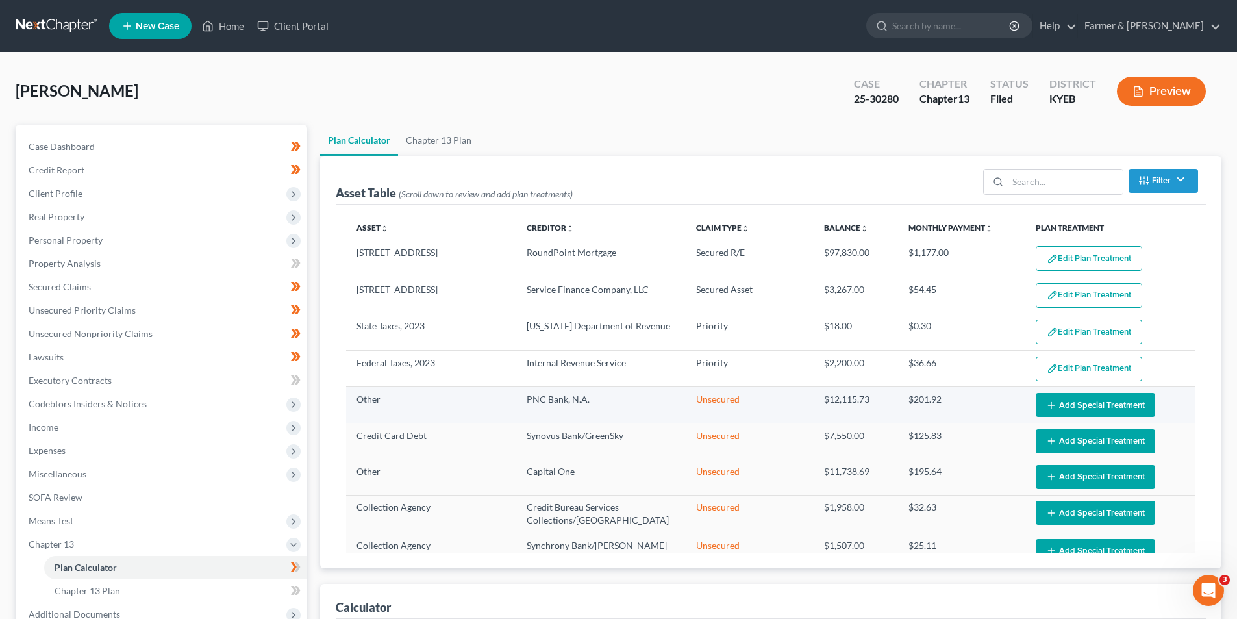
select select "59"
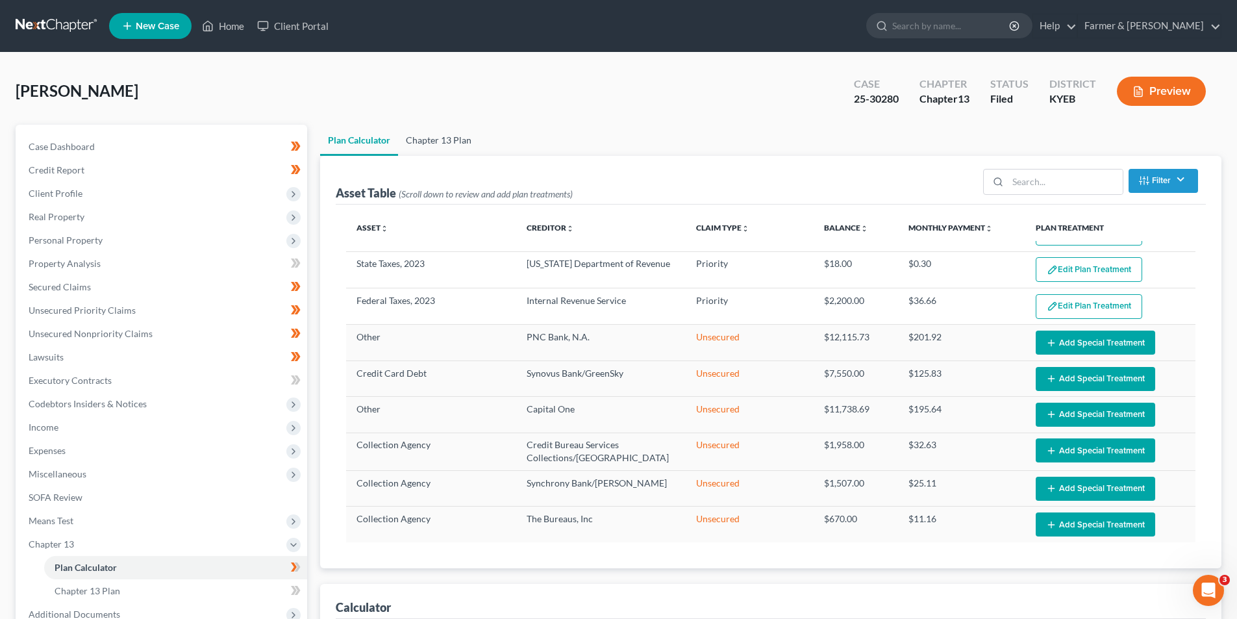
click at [423, 150] on link "Chapter 13 Plan" at bounding box center [438, 140] width 81 height 31
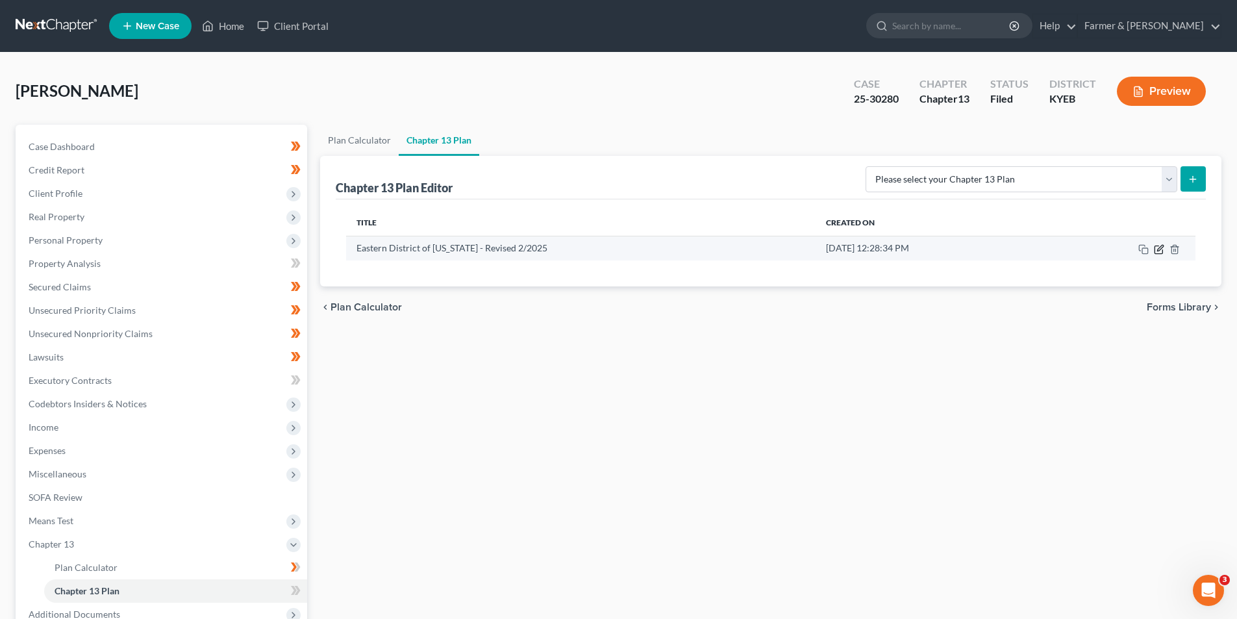
click at [1159, 251] on icon "button" at bounding box center [1160, 248] width 6 height 6
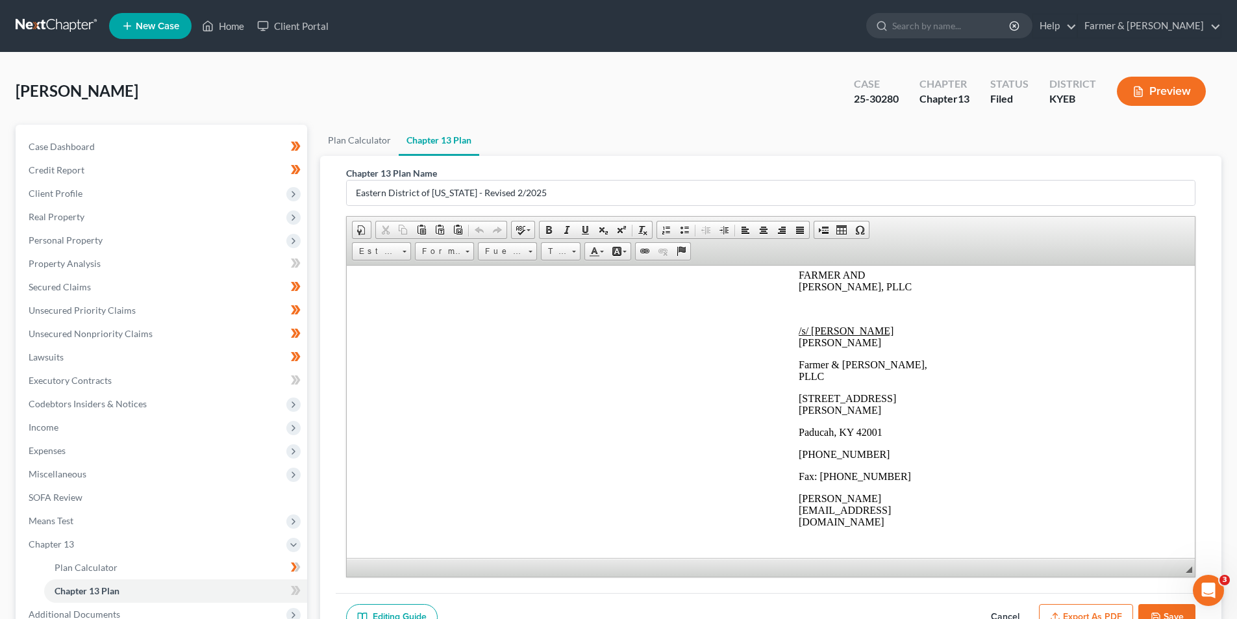
scroll to position [3852, 0]
